Goal: Task Accomplishment & Management: Manage account settings

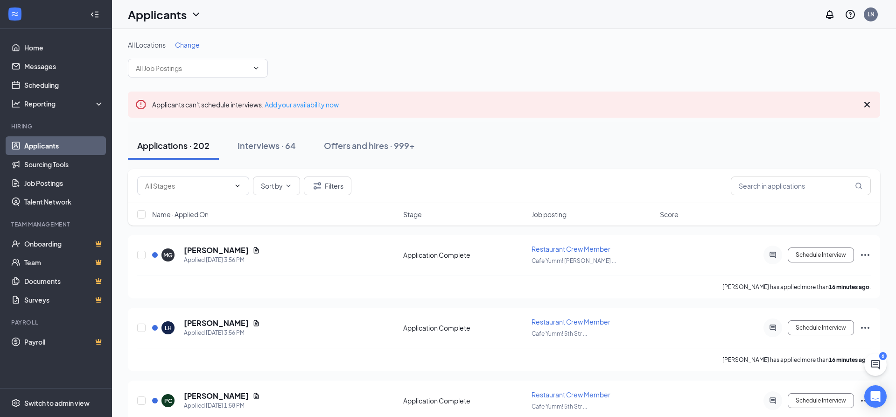
click at [187, 42] on span "Change" at bounding box center [187, 45] width 25 height 8
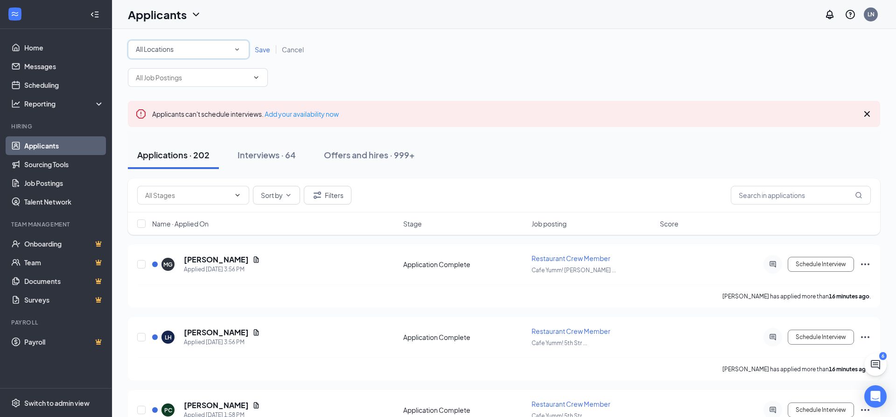
click at [162, 52] on span "All Locations" at bounding box center [155, 49] width 38 height 8
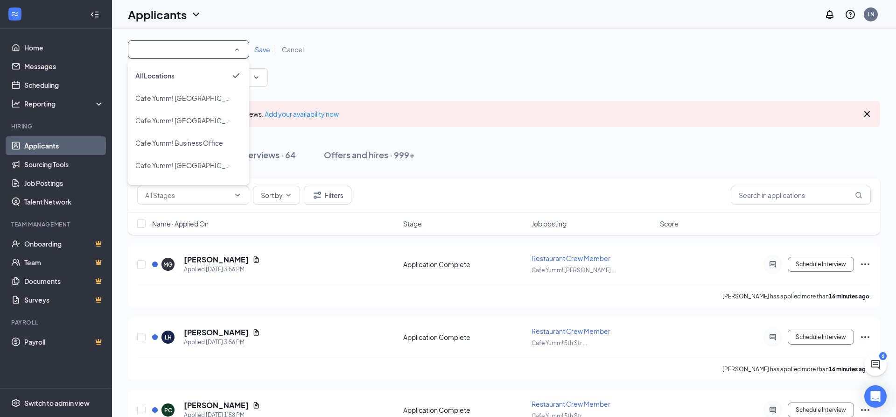
scroll to position [210, 0]
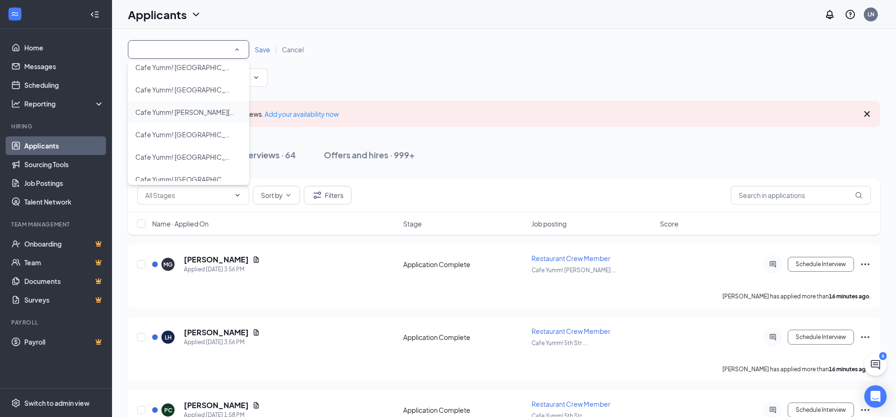
click at [173, 118] on li "Cafe Yumm! [PERSON_NAME][GEOGRAPHIC_DATA]" at bounding box center [188, 112] width 121 height 22
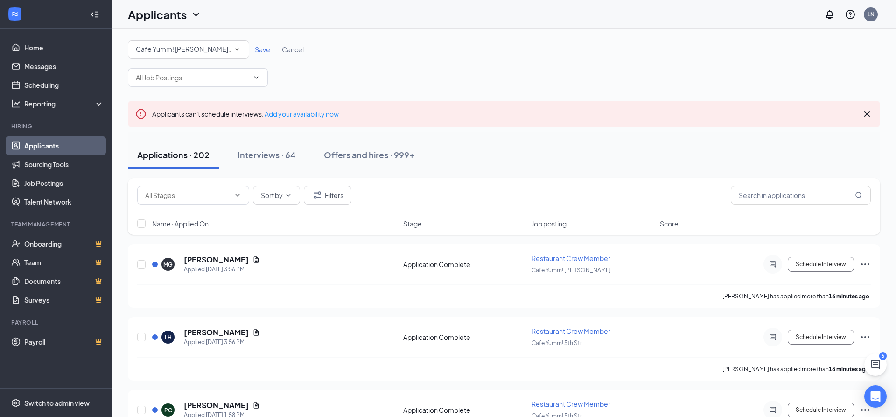
click at [258, 51] on span "Save" at bounding box center [262, 49] width 15 height 8
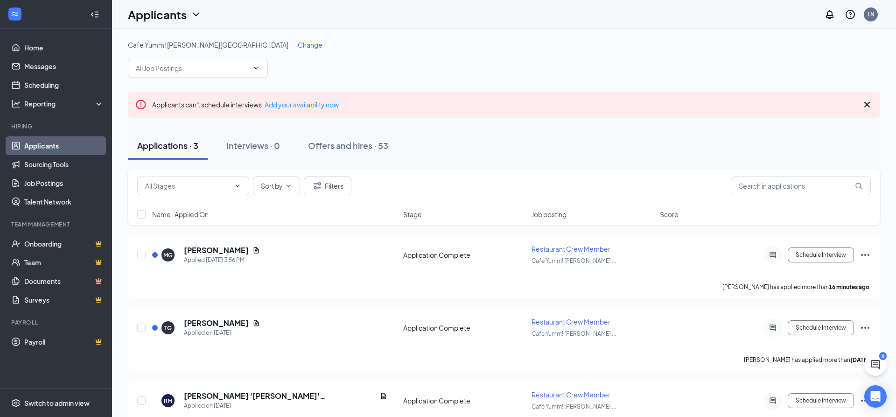
click at [862, 105] on div "Applicants can't schedule interviews. Add your availability now" at bounding box center [504, 105] width 753 height 26
click at [864, 105] on icon "Cross" at bounding box center [867, 104] width 11 height 11
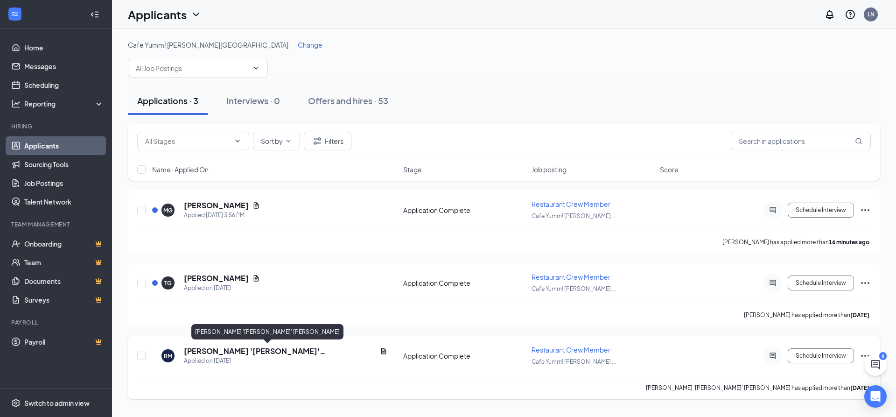
click at [225, 348] on h5 "[PERSON_NAME] '[PERSON_NAME]' [PERSON_NAME]" at bounding box center [280, 351] width 192 height 10
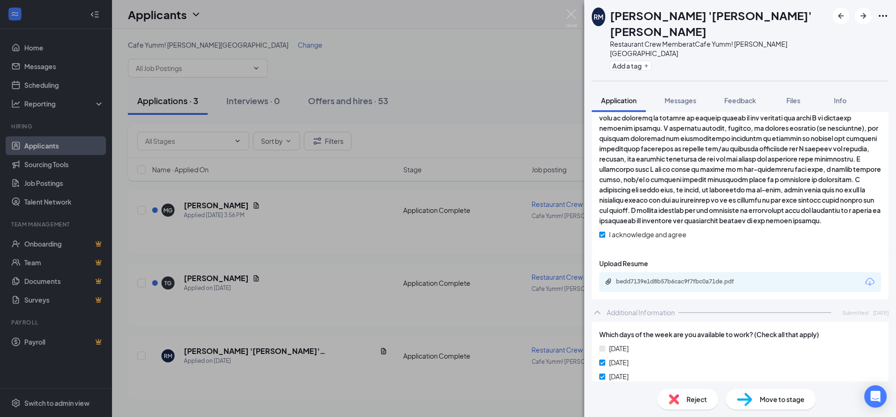
scroll to position [335, 0]
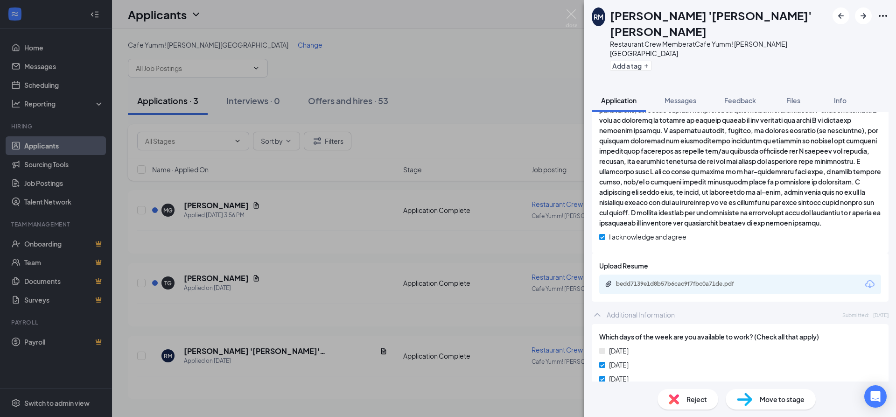
click at [874, 279] on icon "Download" at bounding box center [870, 284] width 11 height 11
click at [683, 393] on div "Reject" at bounding box center [688, 399] width 61 height 21
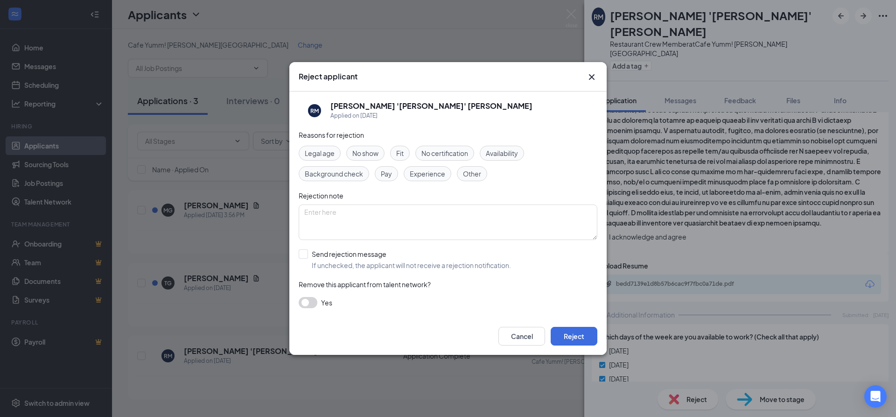
click at [505, 150] on span "Availability" at bounding box center [502, 153] width 32 height 10
click at [298, 256] on div "[PERSON_NAME] '[PERSON_NAME]' [PERSON_NAME] Applied on [DATE] Reasons for rejec…" at bounding box center [447, 205] width 317 height 226
click at [305, 254] on input "Send rejection message If unchecked, the applicant will not receive a rejection…" at bounding box center [405, 259] width 212 height 21
checkbox input "true"
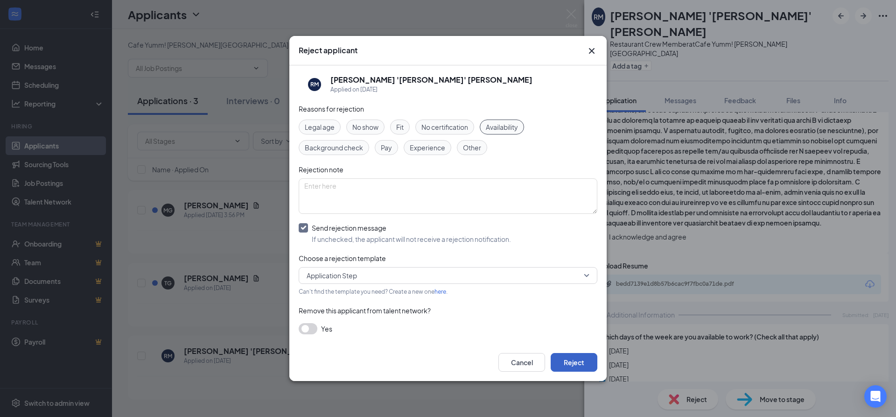
click at [571, 360] on button "Reject" at bounding box center [574, 362] width 47 height 19
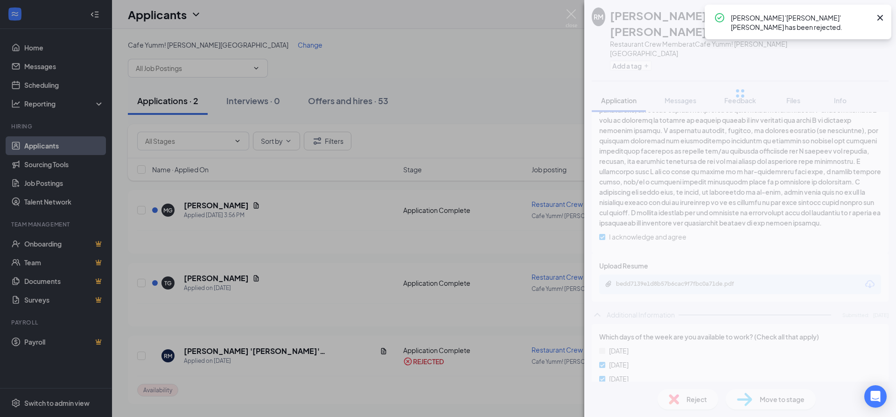
click at [321, 293] on div "[PERSON_NAME] '[PERSON_NAME]' [PERSON_NAME] Restaurant Crew Member at Cafe Yumm…" at bounding box center [448, 208] width 896 height 417
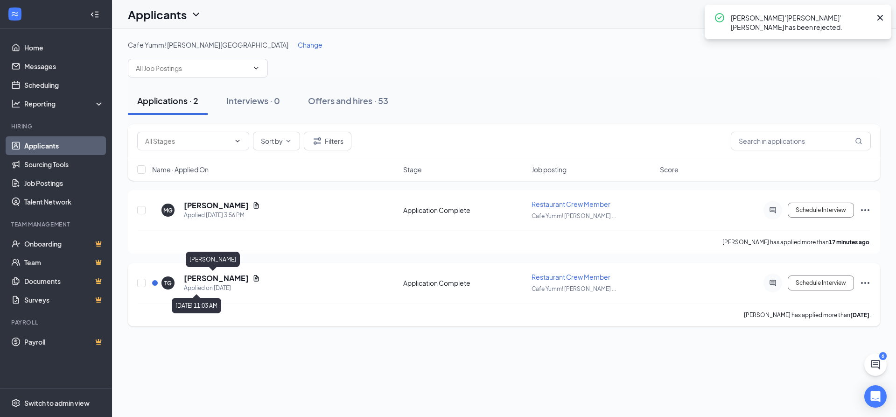
click at [202, 282] on h5 "[PERSON_NAME]" at bounding box center [216, 278] width 65 height 10
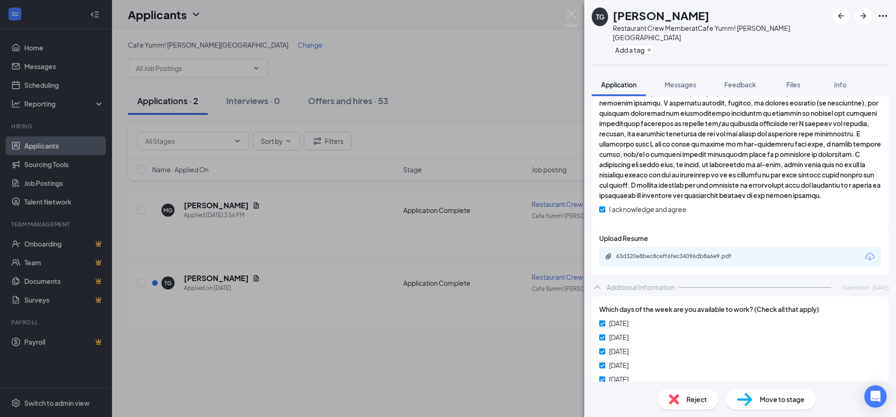
scroll to position [314, 0]
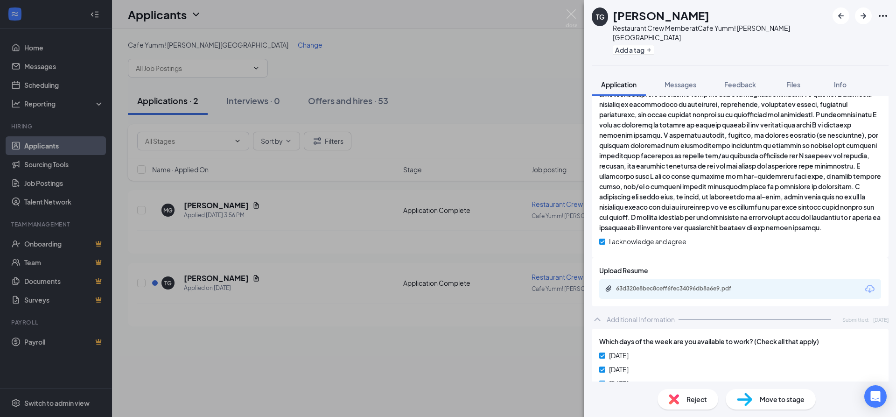
click at [875, 289] on icon "Download" at bounding box center [870, 288] width 11 height 11
click at [876, 292] on div "63d320e8bec8ceff6fec34096db8a6e9.pdf" at bounding box center [740, 289] width 282 height 20
click at [871, 292] on icon "Download" at bounding box center [870, 289] width 9 height 8
click at [791, 409] on div "Move to stage" at bounding box center [771, 399] width 90 height 21
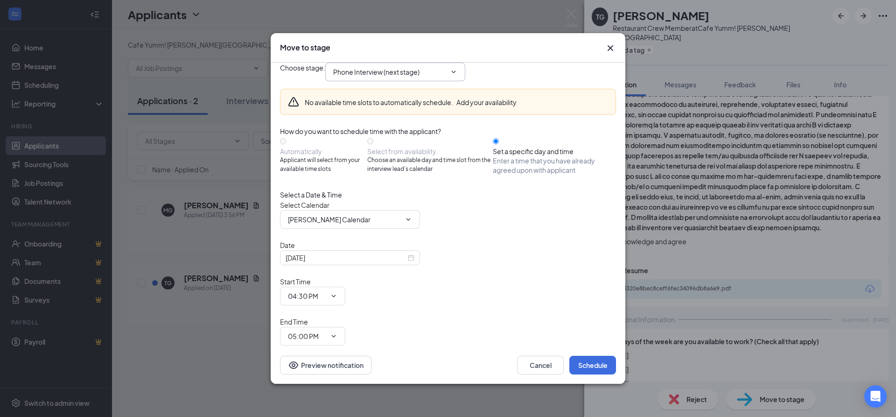
click at [465, 81] on span "Phone Interview (next stage)" at bounding box center [395, 72] width 140 height 19
click at [456, 73] on icon "ChevronDown" at bounding box center [454, 72] width 4 height 2
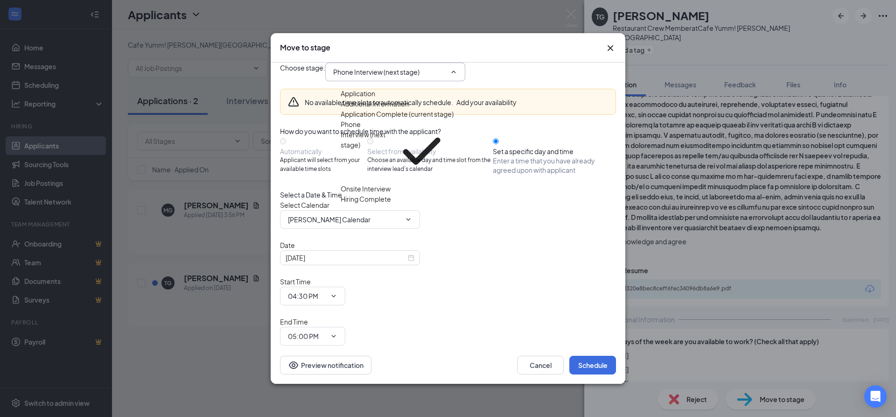
click at [372, 190] on div "Onsite Interview" at bounding box center [366, 188] width 50 height 10
type input "Onsite Interview"
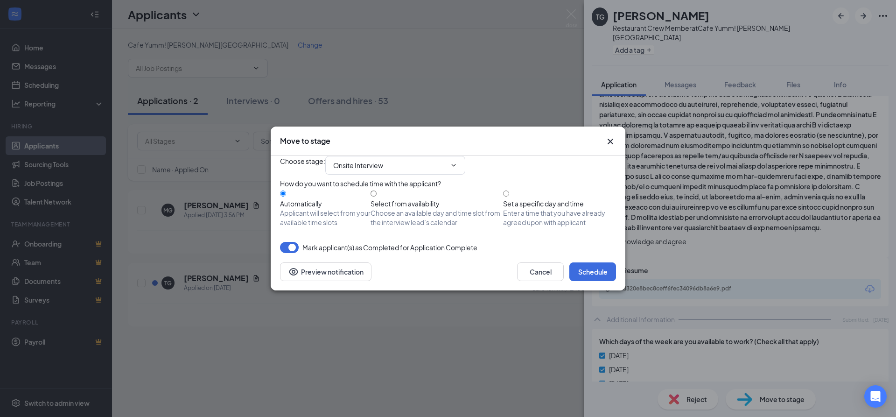
click at [377, 197] on input "Select from availability Choose an available day and time slot from the intervi…" at bounding box center [374, 193] width 6 height 6
radio input "true"
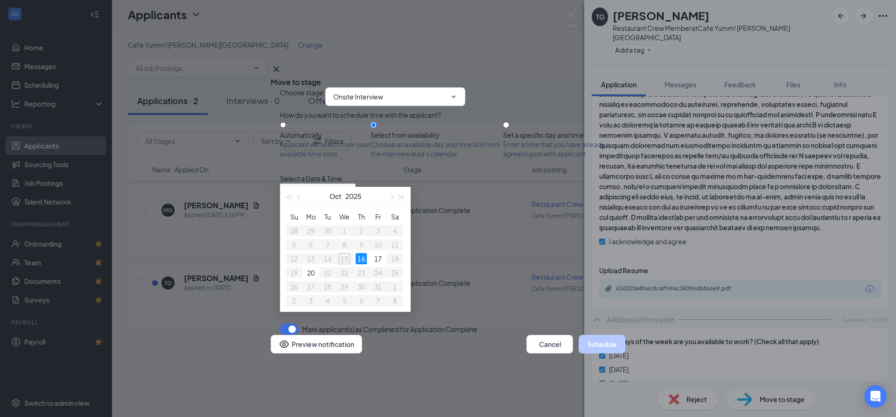
click at [286, 128] on input "Automatically Applicant will select from your available time slots" at bounding box center [283, 125] width 6 height 6
radio input "true"
radio input "false"
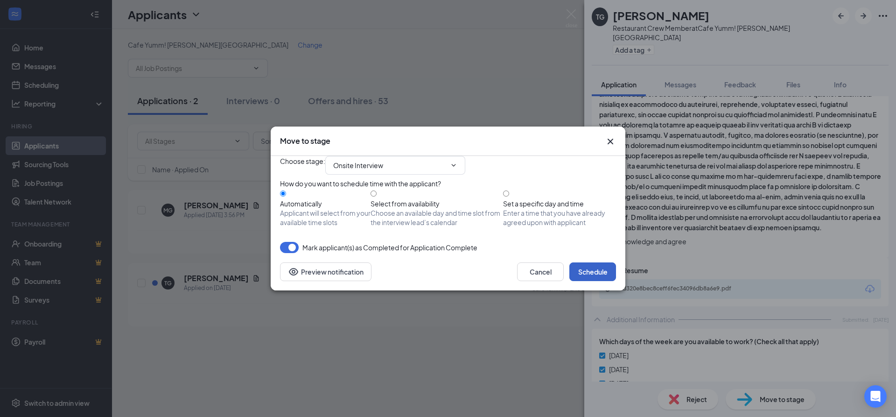
click at [594, 281] on button "Schedule" at bounding box center [593, 271] width 47 height 19
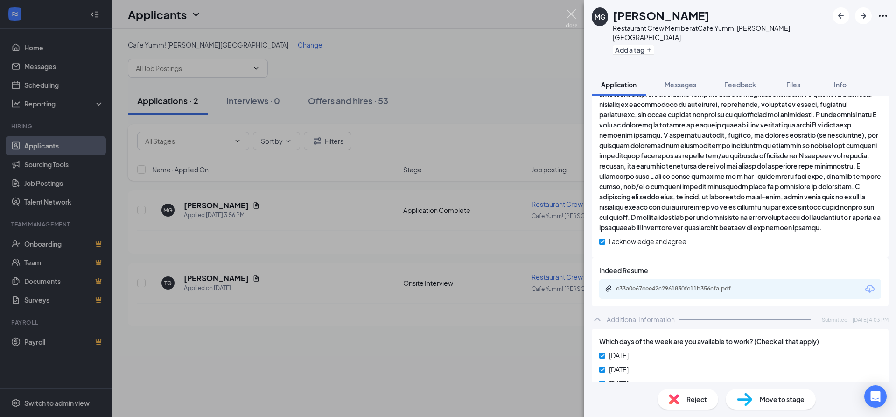
click at [570, 16] on img at bounding box center [572, 18] width 12 height 18
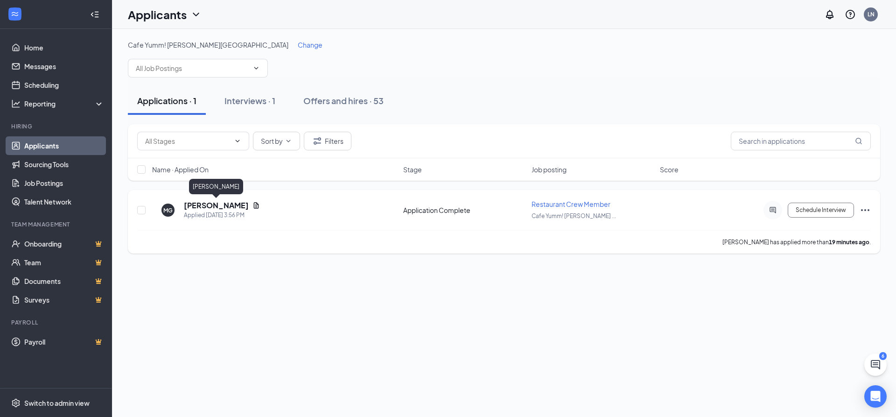
click at [206, 205] on h5 "[PERSON_NAME]" at bounding box center [216, 205] width 65 height 10
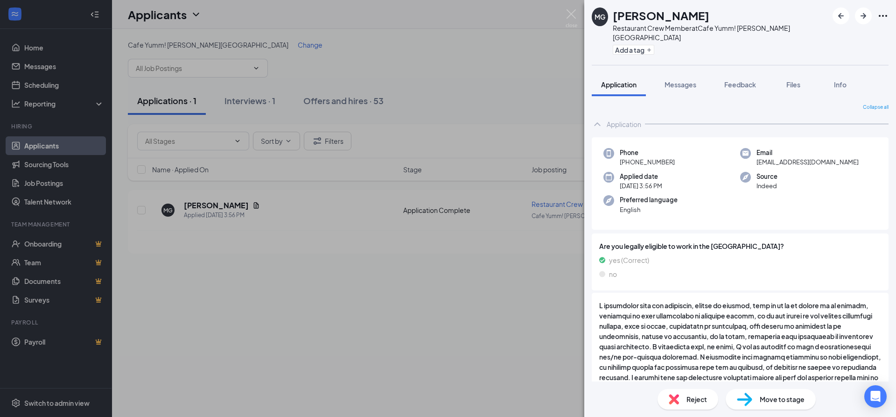
scroll to position [303, 0]
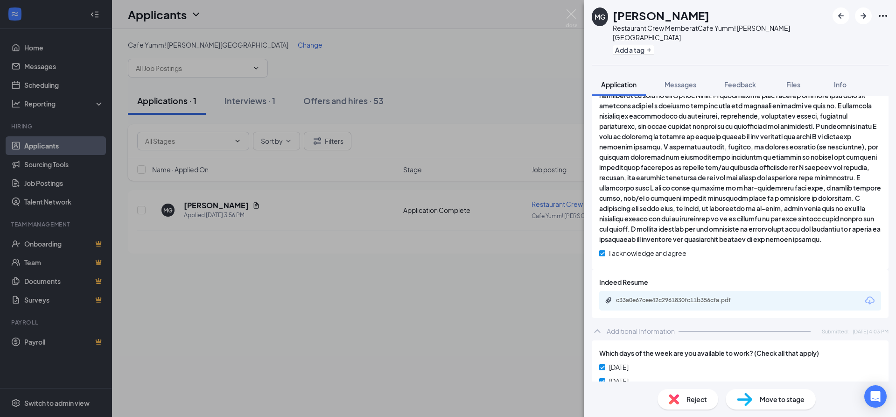
click at [868, 298] on icon "Download" at bounding box center [870, 300] width 9 height 8
click at [565, 17] on div "MG [PERSON_NAME] Restaurant Crew Member at Cafe Yumm! [PERSON_NAME] Place Add a…" at bounding box center [448, 208] width 896 height 417
